Goal: Information Seeking & Learning: Find specific fact

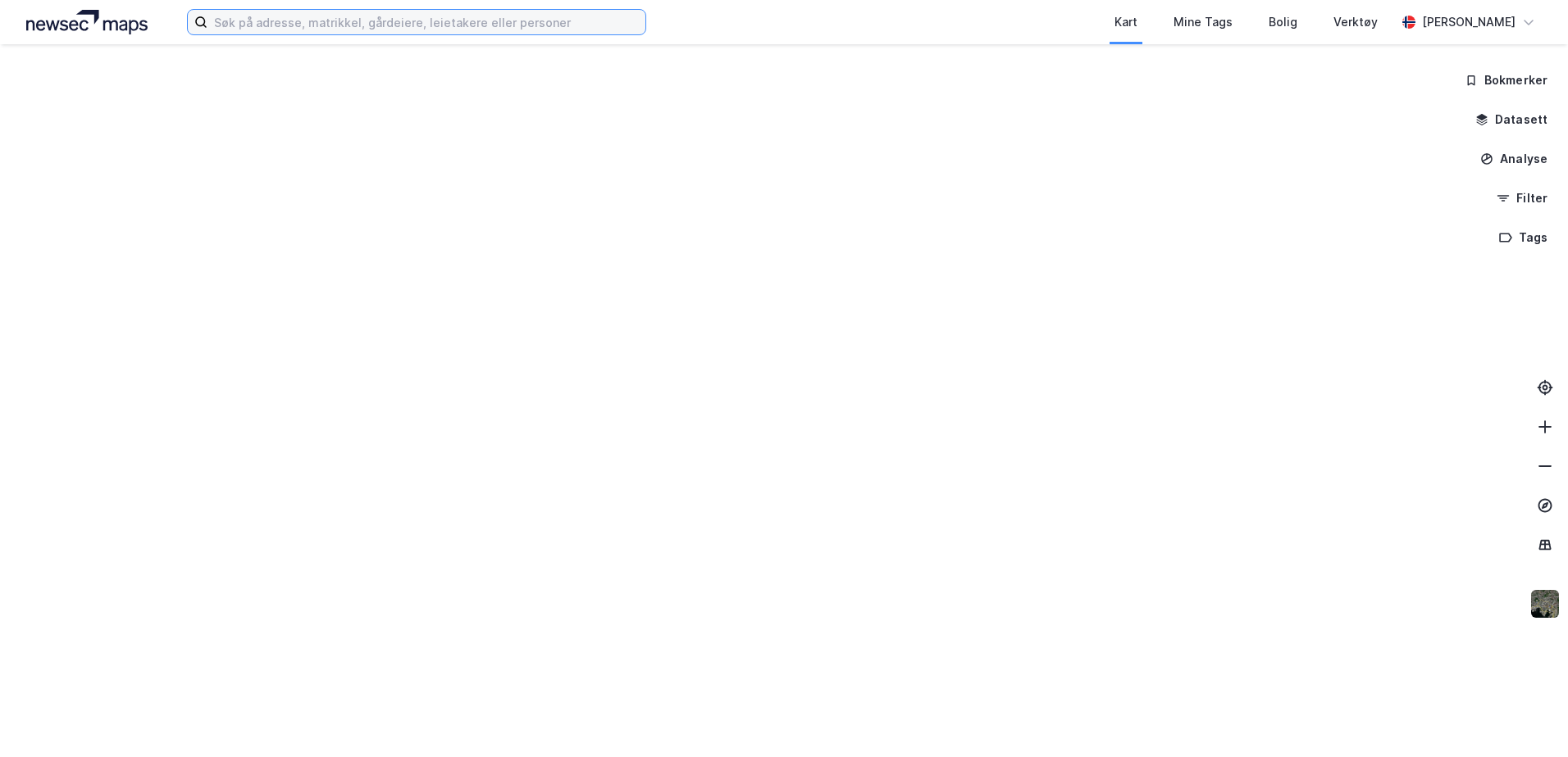
click at [361, 24] on input at bounding box center [427, 22] width 438 height 25
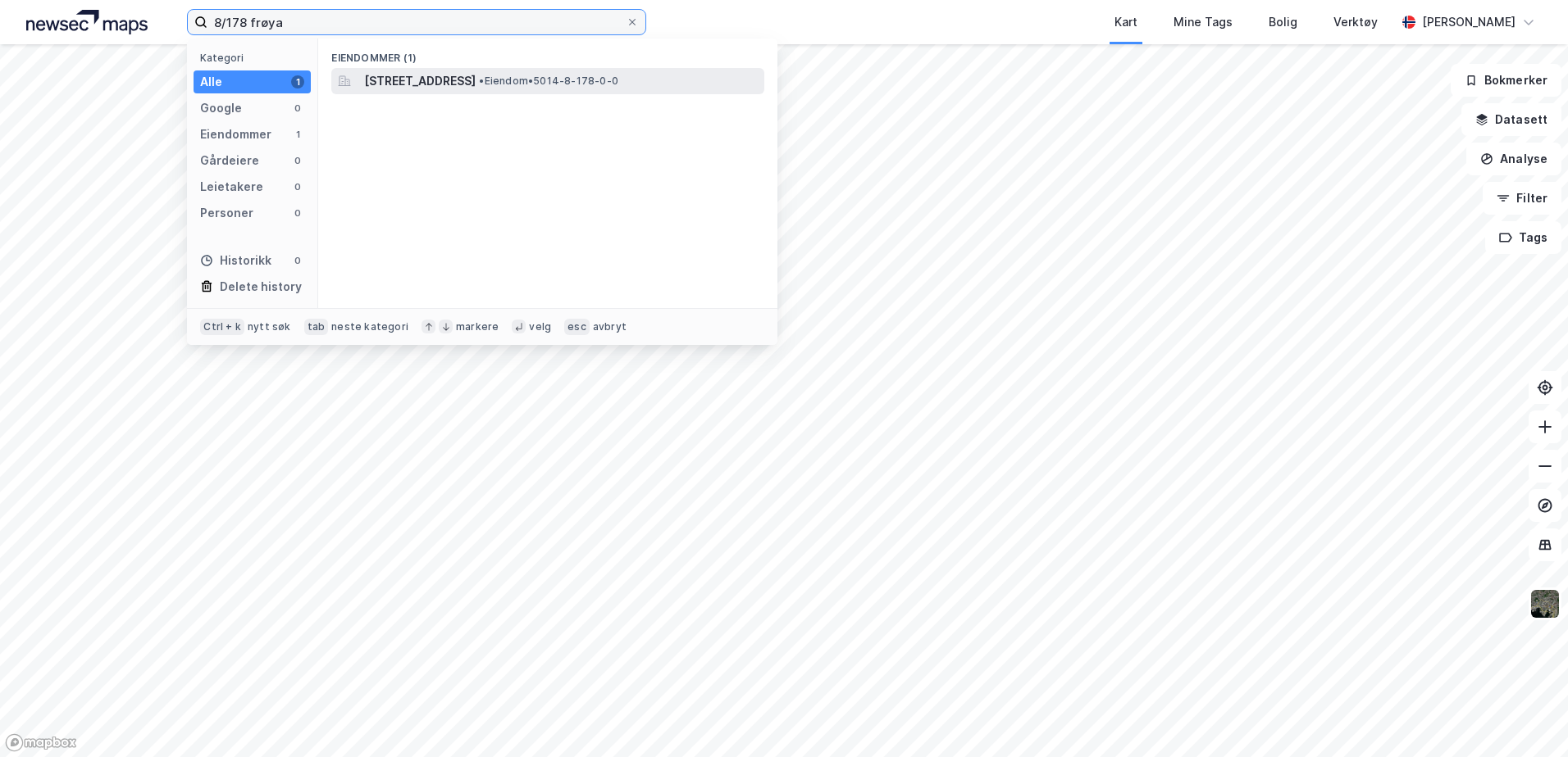
type input "8/178 frøya"
click at [476, 90] on span "[STREET_ADDRESS]" at bounding box center [419, 81] width 112 height 19
